Goal: Task Accomplishment & Management: Complete application form

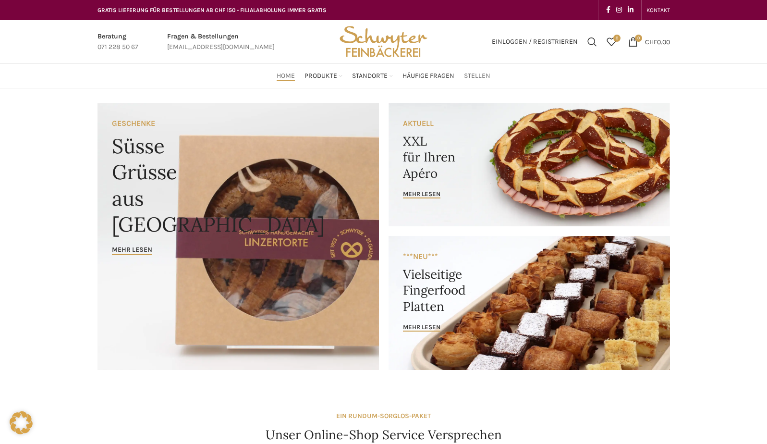
click at [474, 74] on span "Stellen" at bounding box center [477, 76] width 26 height 9
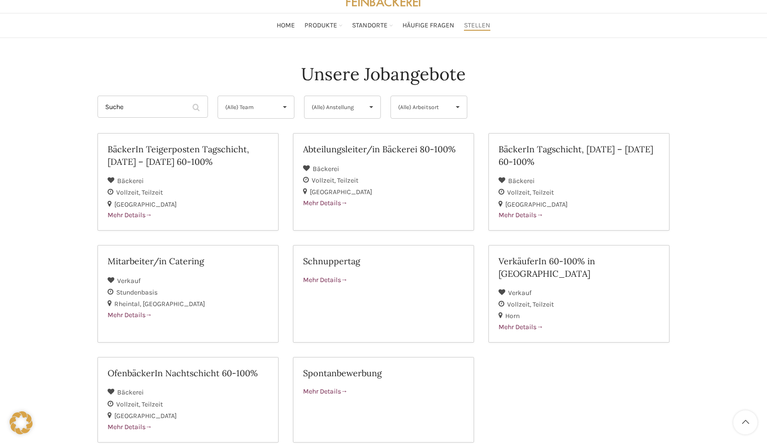
scroll to position [53, 0]
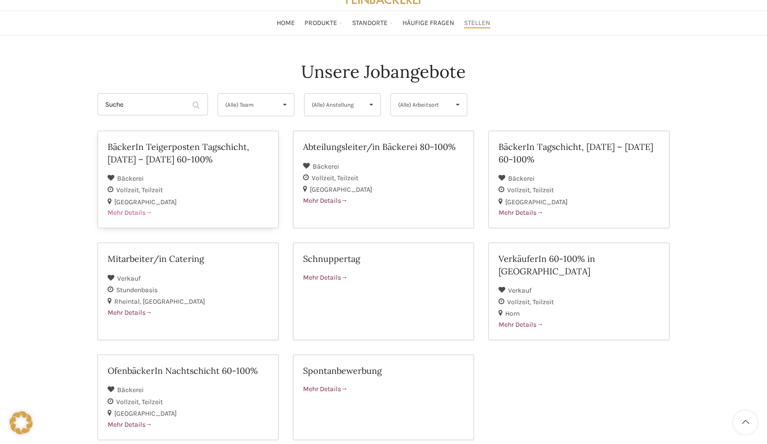
click at [130, 211] on span "Mehr Details" at bounding box center [130, 212] width 45 height 8
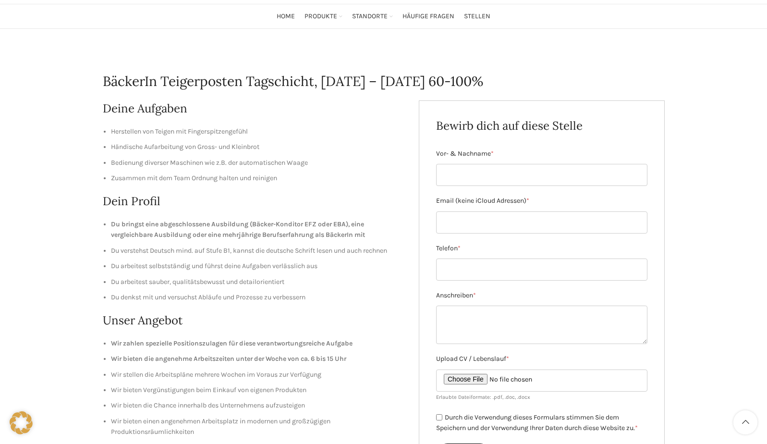
scroll to position [70, 0]
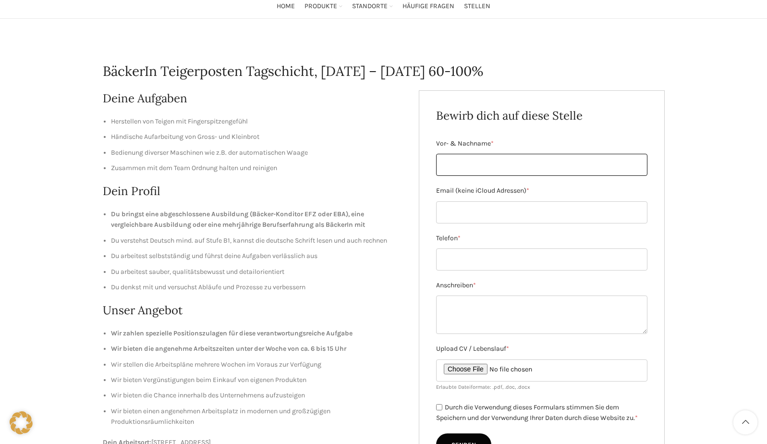
click at [460, 166] on input "Vor- & Nachname *" at bounding box center [541, 165] width 211 height 22
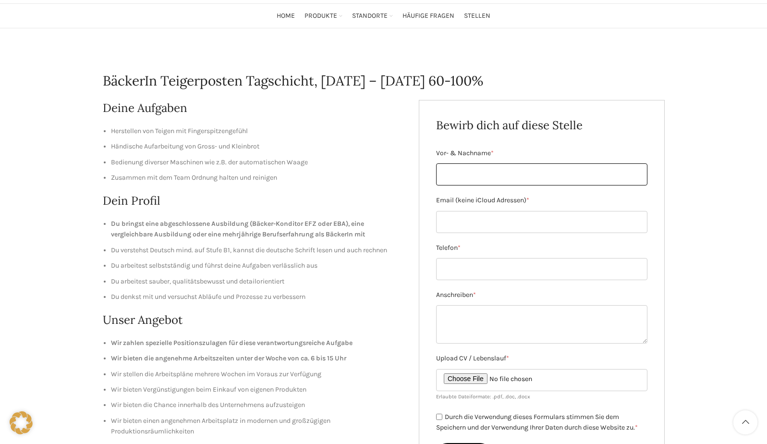
scroll to position [60, 0]
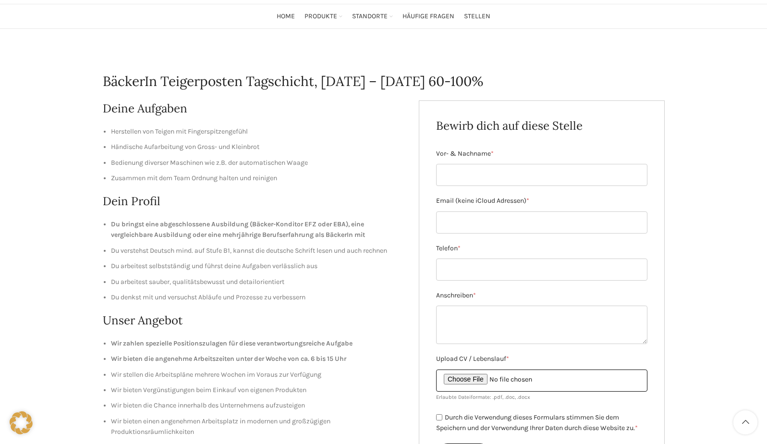
click at [468, 378] on input "Upload CV / Lebenslauf *" at bounding box center [541, 380] width 211 height 22
type input "C:\fakepath\Lebenslaufneu.pdf"
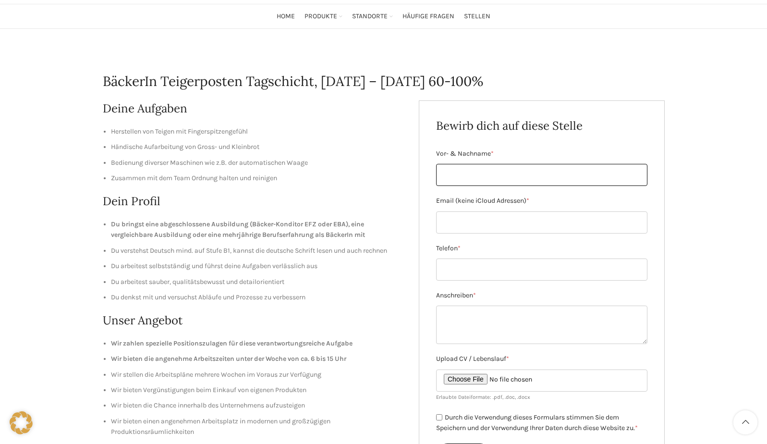
click at [474, 174] on input "Vor- & Nachname *" at bounding box center [541, 175] width 211 height 22
type input "Klaus Hinteregger"
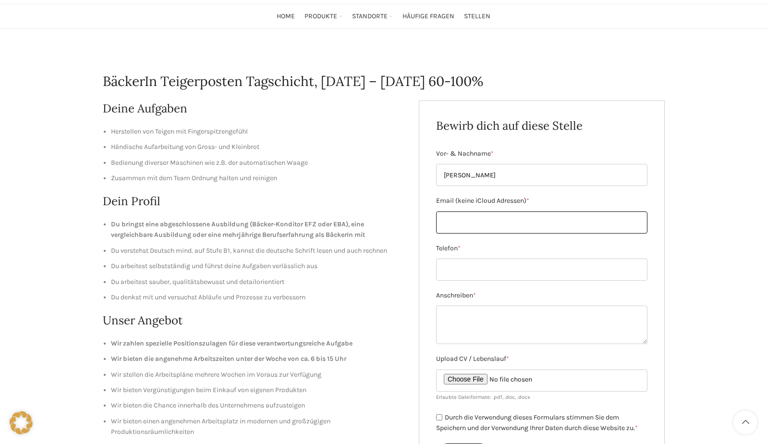
click at [460, 222] on input "Email (keine iCloud Adressen) *" at bounding box center [541, 222] width 211 height 22
type input "KlausHinteregger@gmx.com"
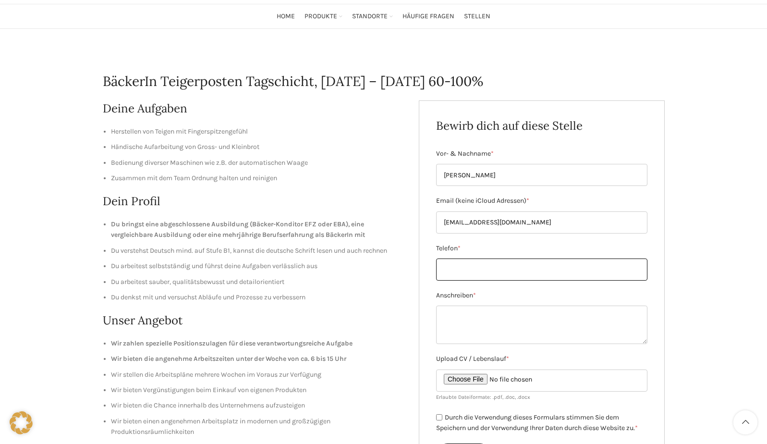
click at [452, 270] on input "Telefon *" at bounding box center [541, 269] width 211 height 22
type input "+43 699 17384013"
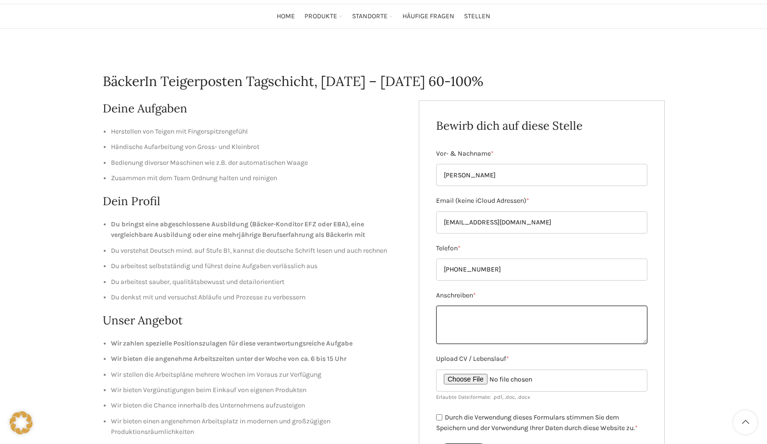
click at [460, 314] on textarea "Anschreiben *" at bounding box center [541, 324] width 211 height 38
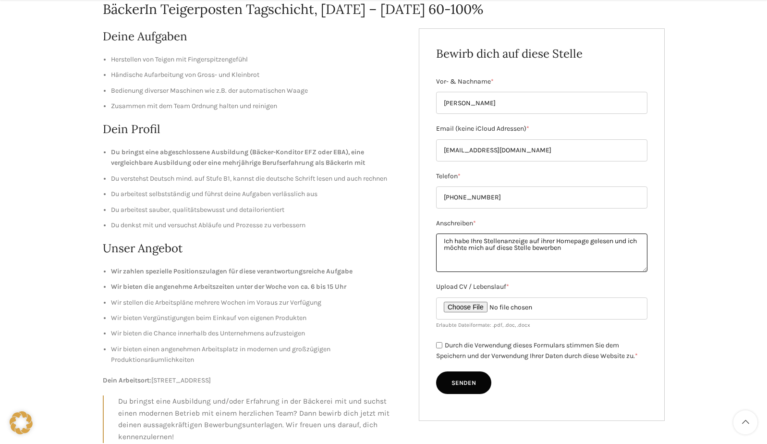
scroll to position [132, 0]
type textarea "Ich habe Ihre Stellenanzeige auf ihrer Homepage gelesen und ich möchte mich auf…"
click at [440, 345] on input "Durch die Verwendung dieses Formulars stimmen Sie dem Speichern und der Verwend…" at bounding box center [439, 344] width 6 height 6
checkbox input "true"
click at [464, 385] on input "Senden" at bounding box center [463, 382] width 55 height 23
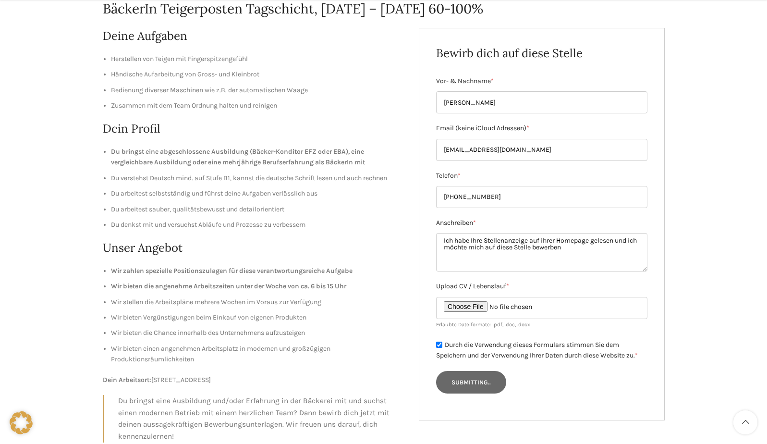
type input "Senden"
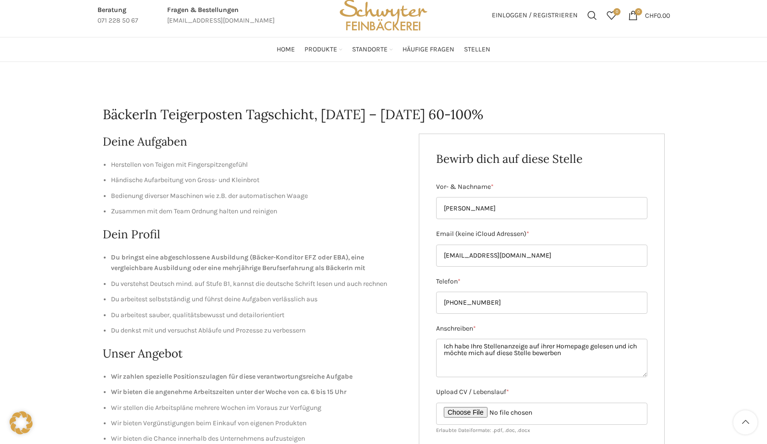
scroll to position [0, 0]
